Goal: Information Seeking & Learning: Learn about a topic

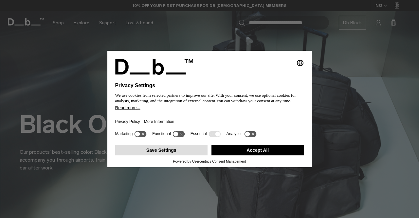
click at [181, 152] on button "Save Settings" at bounding box center [161, 150] width 93 height 10
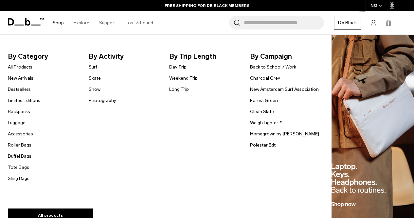
click at [19, 112] on link "Backpacks" at bounding box center [19, 111] width 22 height 7
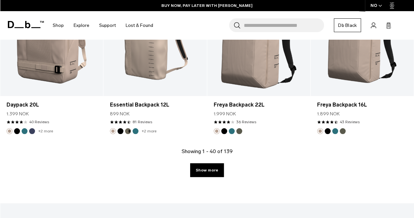
scroll to position [1672, 0]
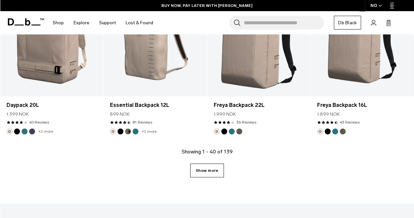
click at [208, 163] on link "Show more" at bounding box center [207, 170] width 34 height 14
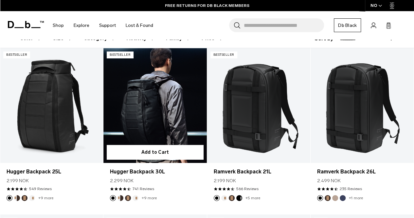
scroll to position [110, 0]
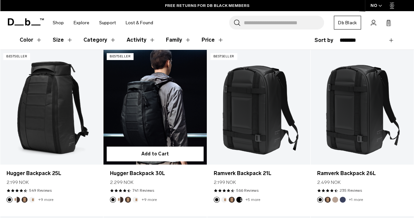
click at [158, 113] on link "Hugger Backpack 30L" at bounding box center [154, 107] width 103 height 115
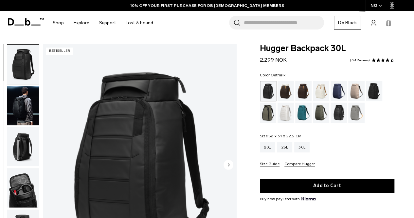
click at [320, 89] on div "Oatmilk" at bounding box center [321, 91] width 17 height 20
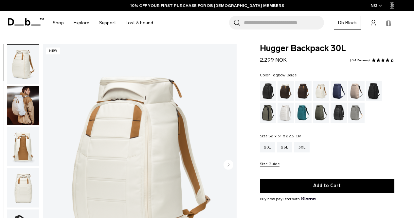
scroll to position [28, 0]
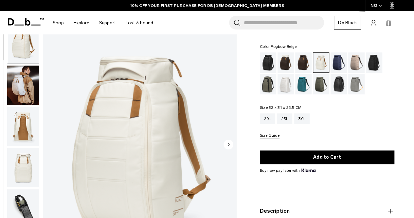
click at [350, 63] on div "Fogbow Beige" at bounding box center [356, 62] width 17 height 20
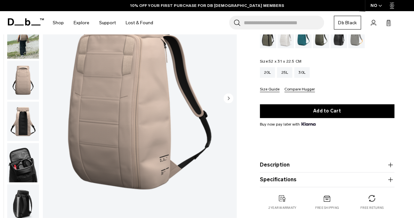
scroll to position [36, 0]
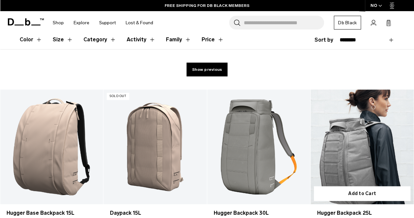
scroll to position [135, 0]
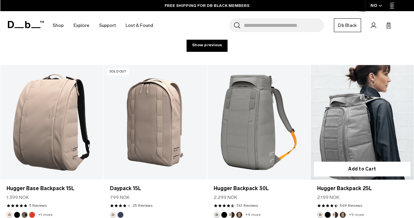
click at [352, 99] on link "Hugger Backpack 25L" at bounding box center [362, 122] width 103 height 115
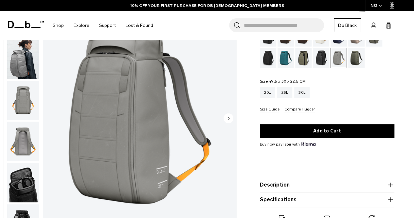
scroll to position [12, 0]
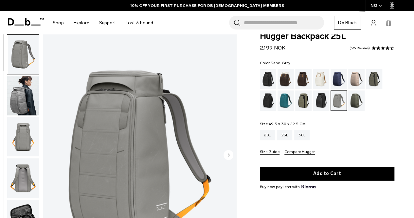
click at [30, 96] on img "button" at bounding box center [23, 95] width 32 height 39
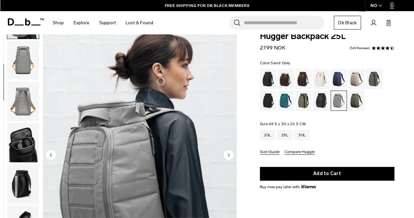
click at [24, 104] on img "button" at bounding box center [23, 100] width 32 height 39
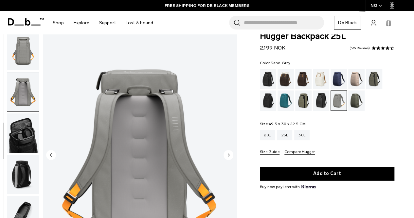
click at [24, 125] on img "button" at bounding box center [23, 132] width 32 height 39
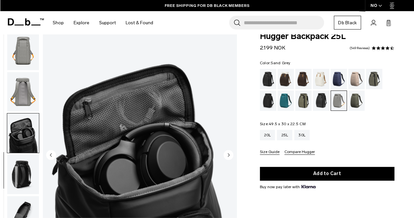
scroll to position [0, 0]
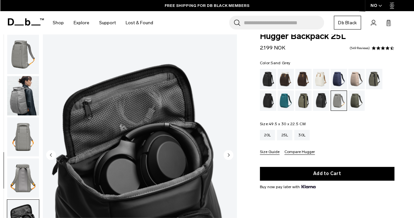
click at [18, 47] on img "button" at bounding box center [23, 54] width 32 height 39
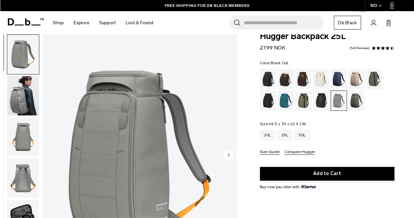
click at [268, 77] on div "Black Out" at bounding box center [268, 79] width 17 height 20
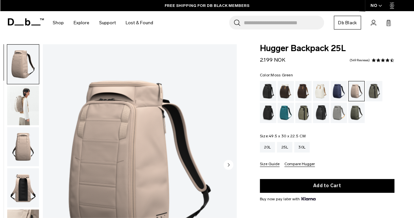
click at [358, 116] on div "Moss Green" at bounding box center [356, 112] width 17 height 20
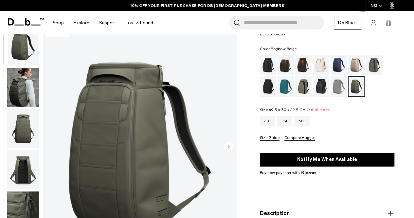
click at [354, 63] on div "Fogbow Beige" at bounding box center [356, 65] width 17 height 20
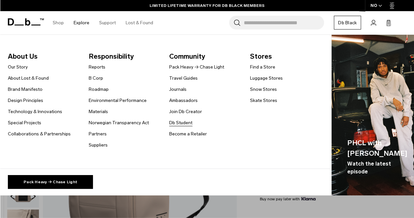
click at [179, 123] on link "Db Student" at bounding box center [180, 122] width 23 height 7
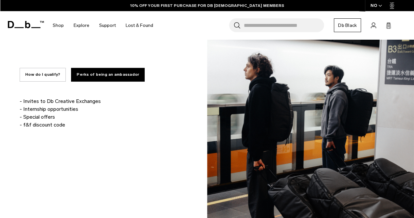
scroll to position [415, 0]
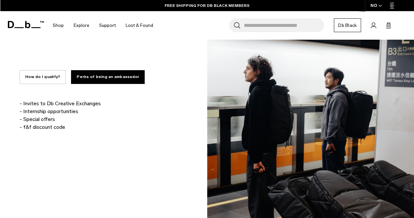
click at [54, 79] on button "How do I qualify?" at bounding box center [43, 77] width 46 height 14
click at [45, 80] on button "How do I qualify?" at bounding box center [43, 77] width 46 height 14
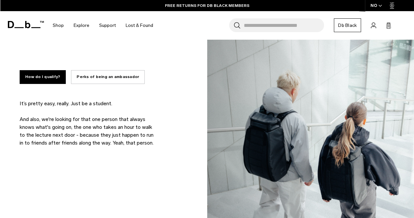
click at [99, 77] on button "Perks of being an ambassador" at bounding box center [108, 77] width 74 height 14
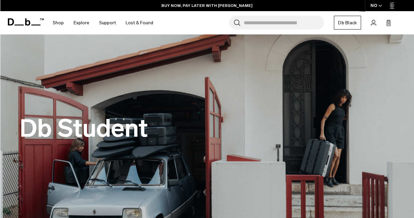
scroll to position [0, 0]
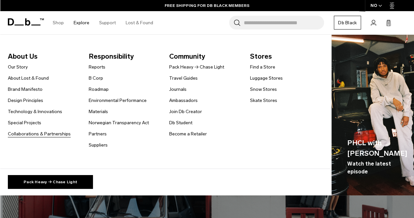
click at [44, 135] on link "Collaborations & Partnerships" at bounding box center [39, 133] width 63 height 7
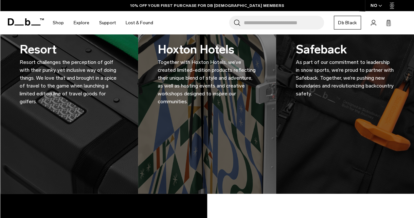
scroll to position [422, 0]
click at [196, 53] on h3 "Hoxton Hotels Together with Hoxton Hotels, we’ve created limited-edition produc…" at bounding box center [207, 72] width 99 height 65
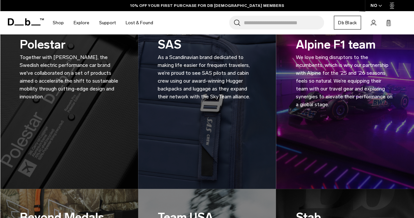
scroll to position [0, 0]
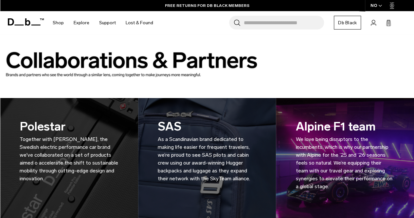
click at [393, 155] on p "We love being disruptors to the incumbents, which is why our partnership with A…" at bounding box center [345, 162] width 99 height 55
